Goal: Check status: Check status

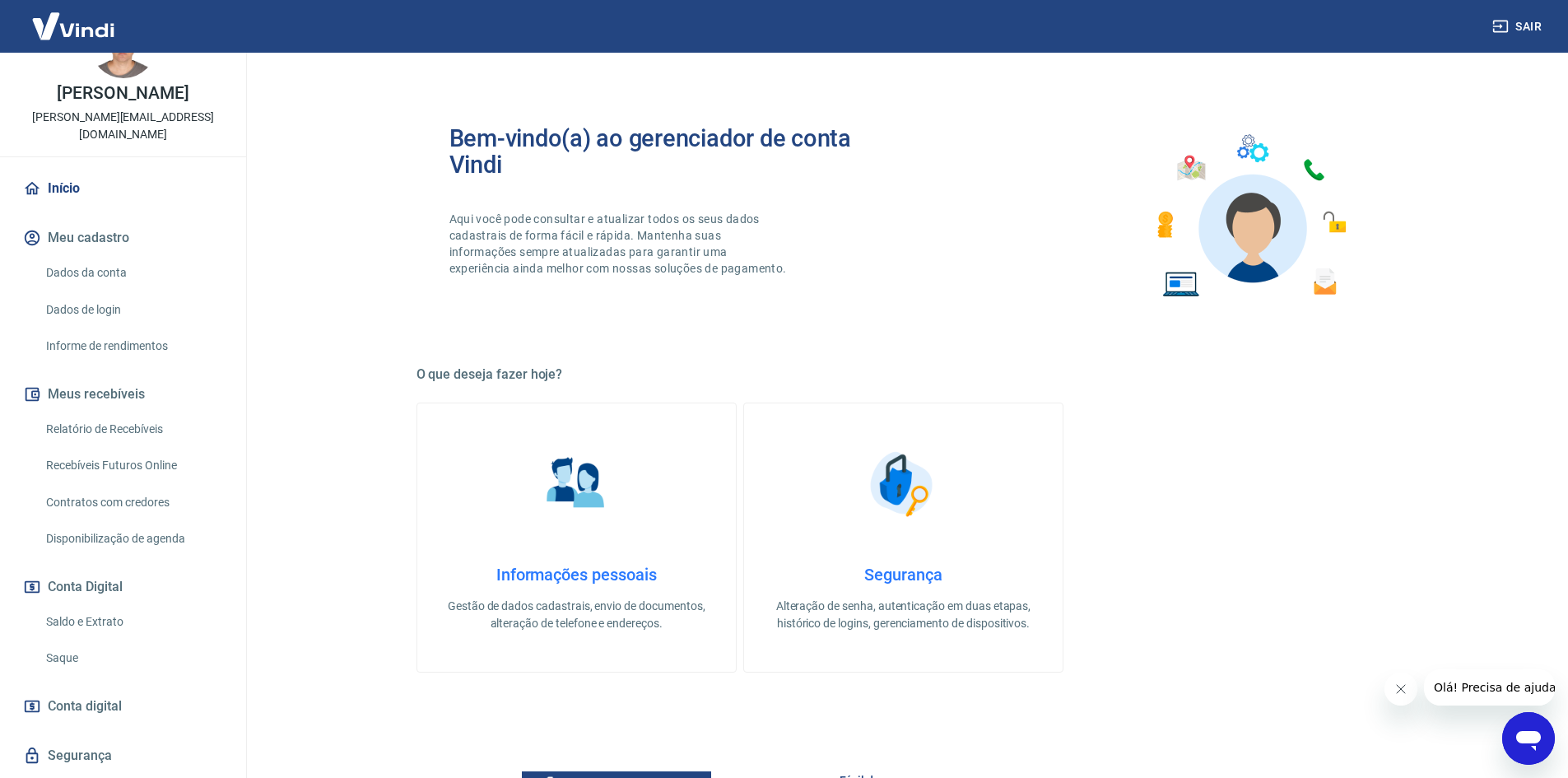
scroll to position [81, 0]
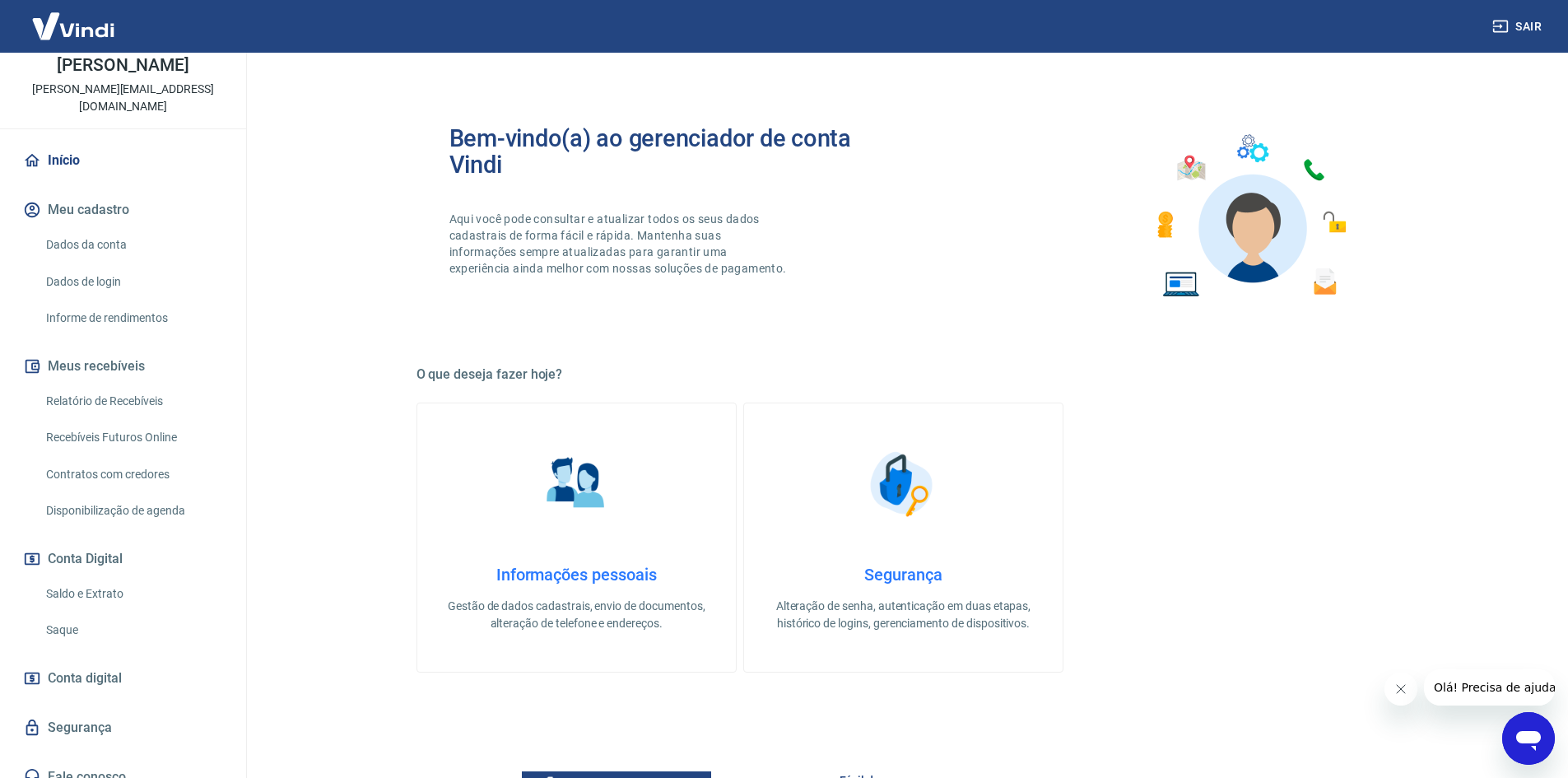
drag, startPoint x: 108, startPoint y: 564, endPoint x: 305, endPoint y: 578, distance: 197.5
click at [108, 577] on link "Saldo e Extrato" at bounding box center [132, 594] width 187 height 34
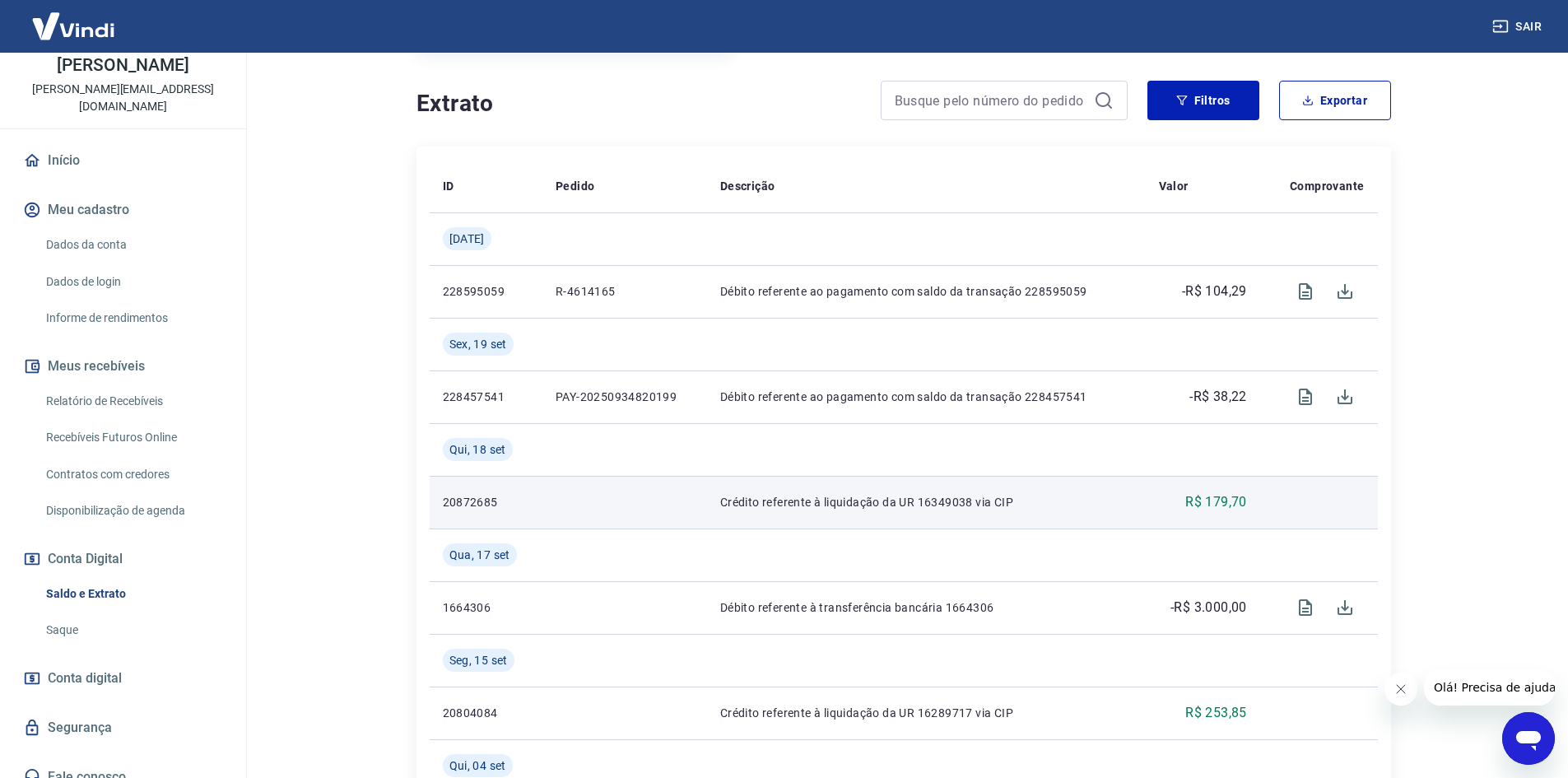
scroll to position [330, 0]
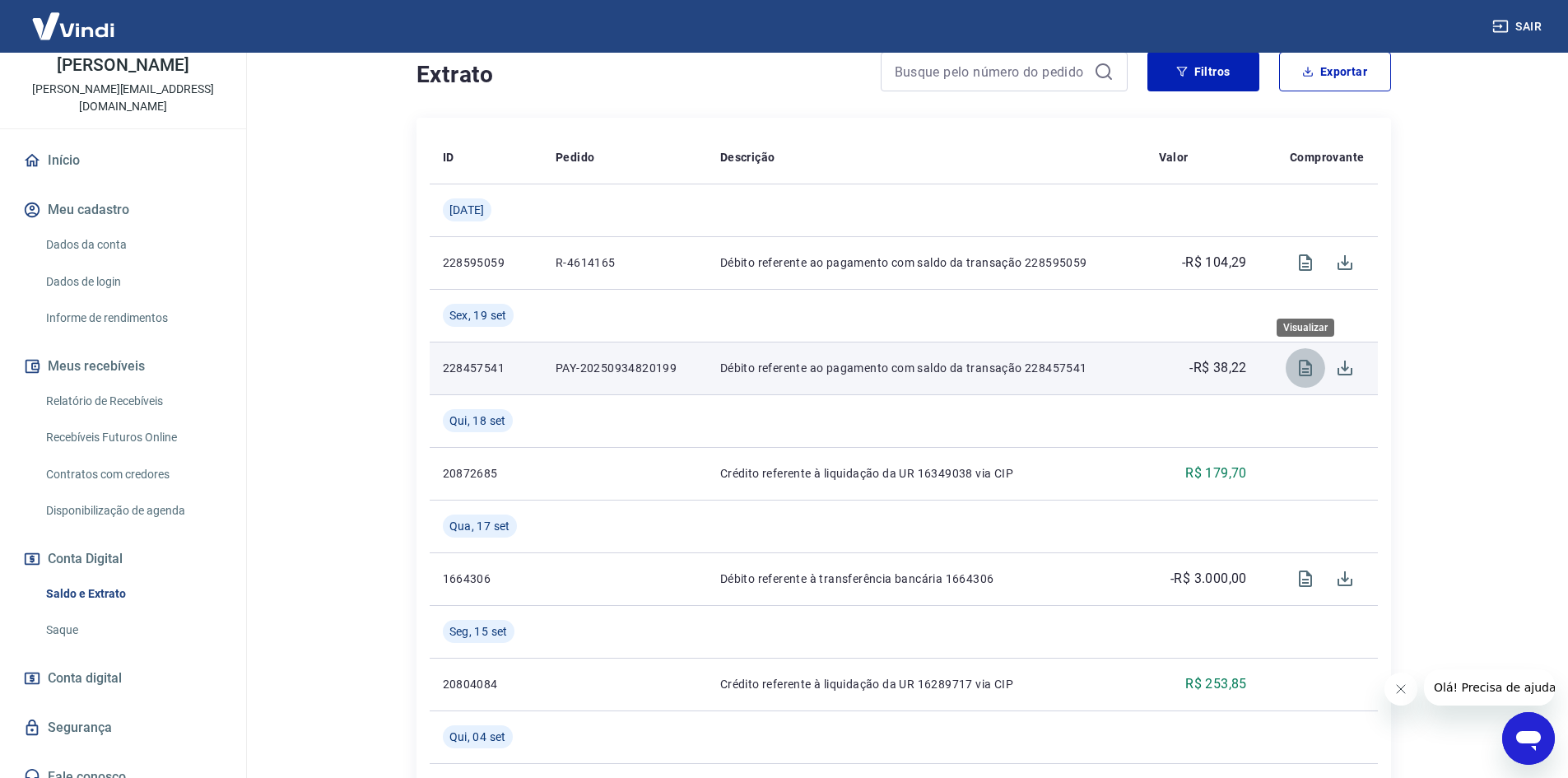
click at [1314, 366] on icon "Visualizar" at bounding box center [1305, 367] width 20 height 20
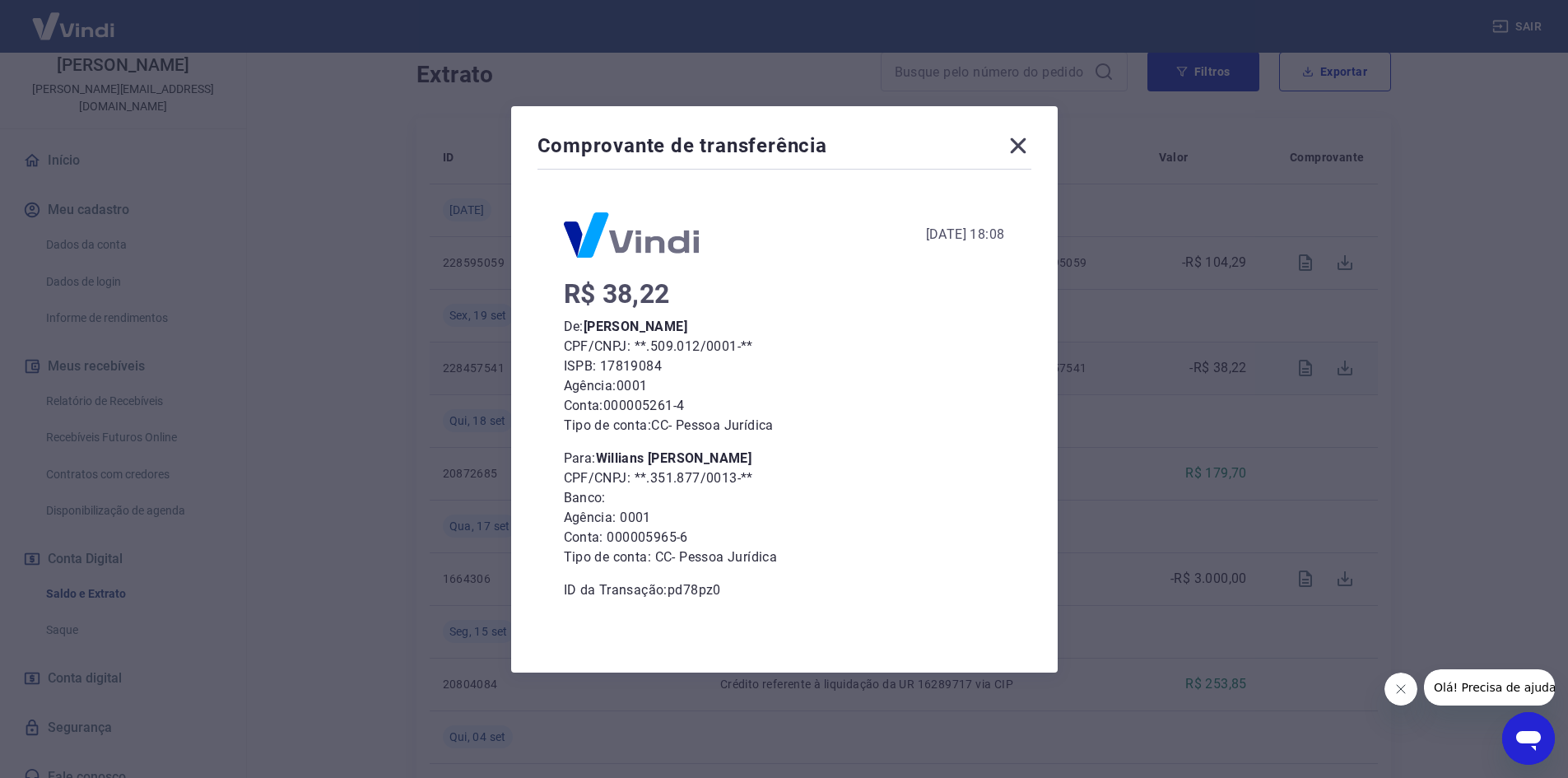
click at [1025, 142] on icon at bounding box center [1017, 145] width 15 height 15
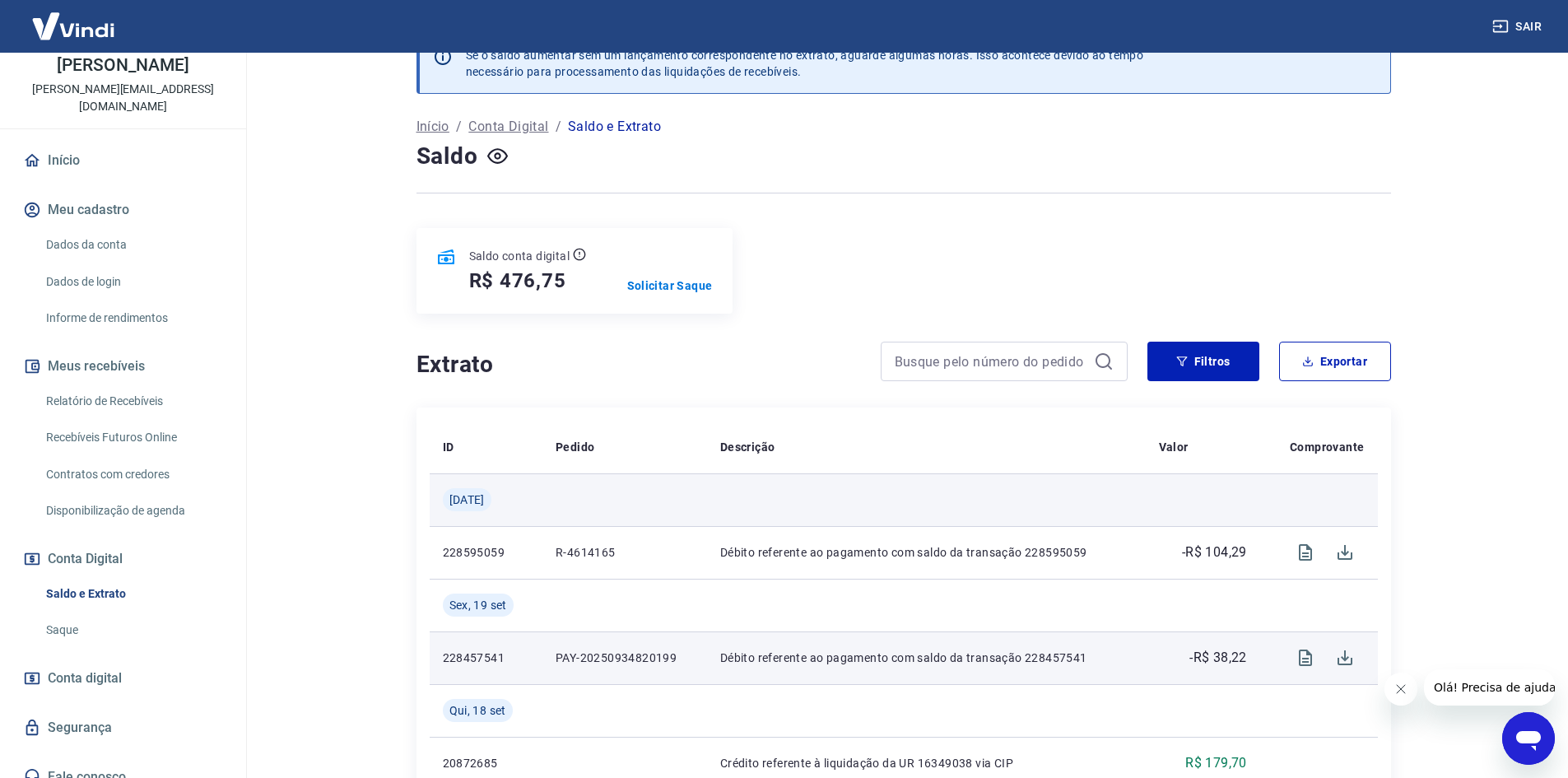
scroll to position [0, 0]
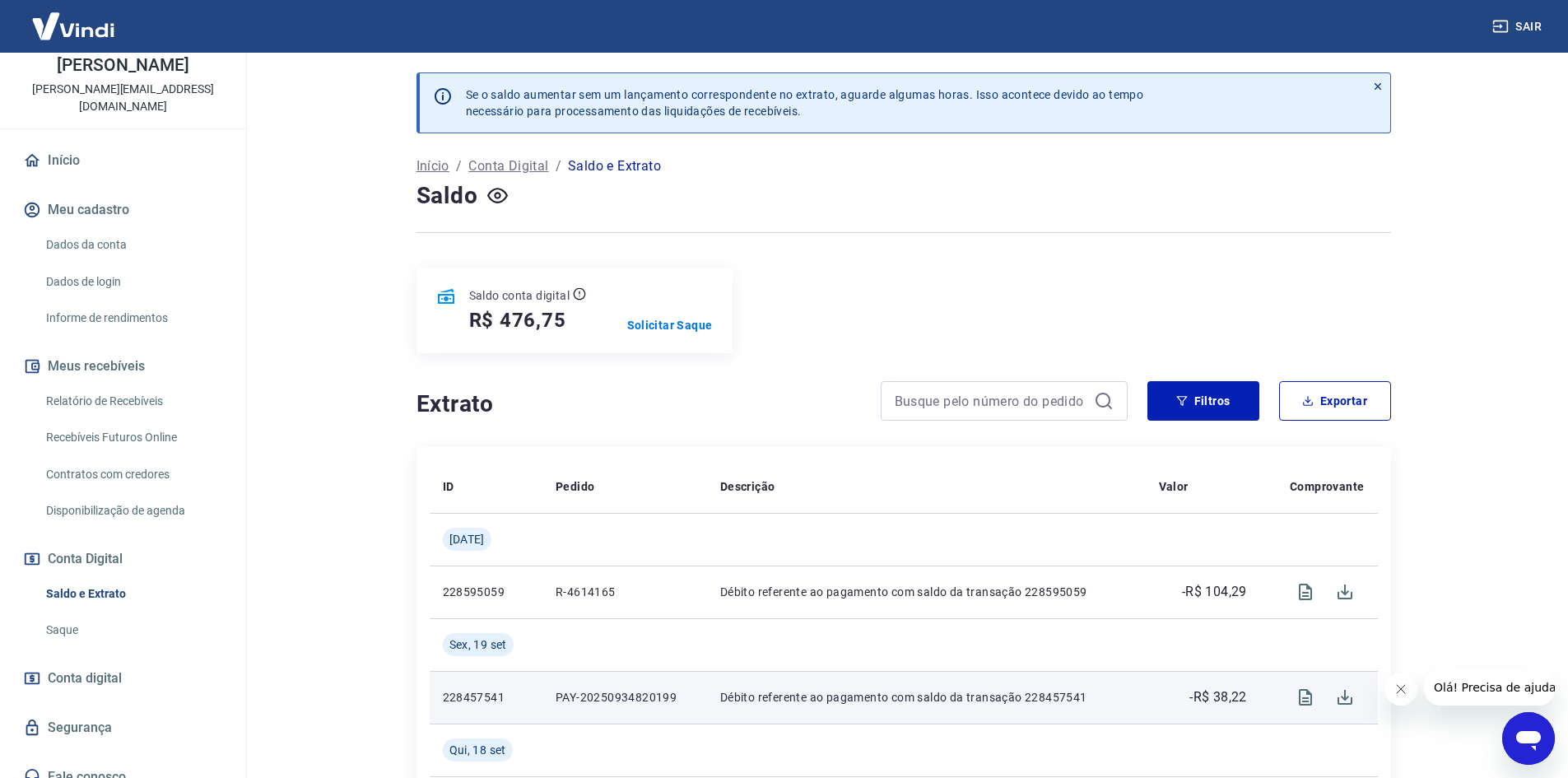
click at [1402, 686] on icon "Fechar mensagem da empresa" at bounding box center [1399, 688] width 13 height 13
click at [1520, 21] on button "Sair" at bounding box center [1518, 26] width 59 height 31
